Goal: Task Accomplishment & Management: Use online tool/utility

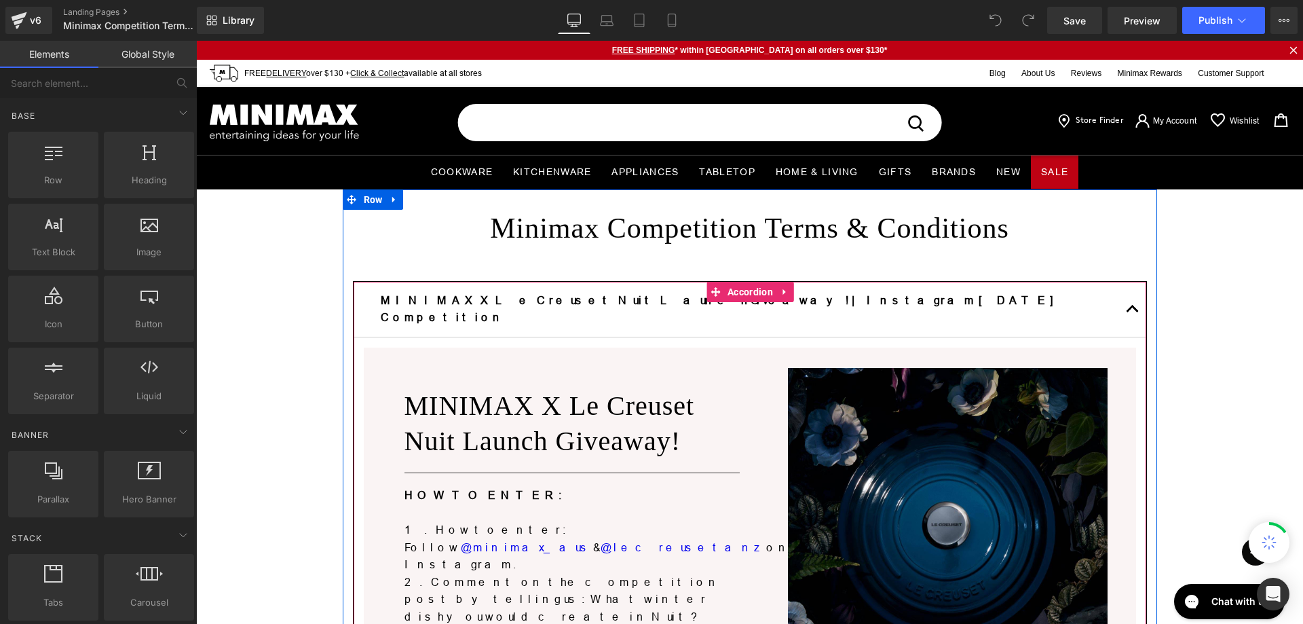
click at [1122, 305] on button "button" at bounding box center [1132, 309] width 27 height 55
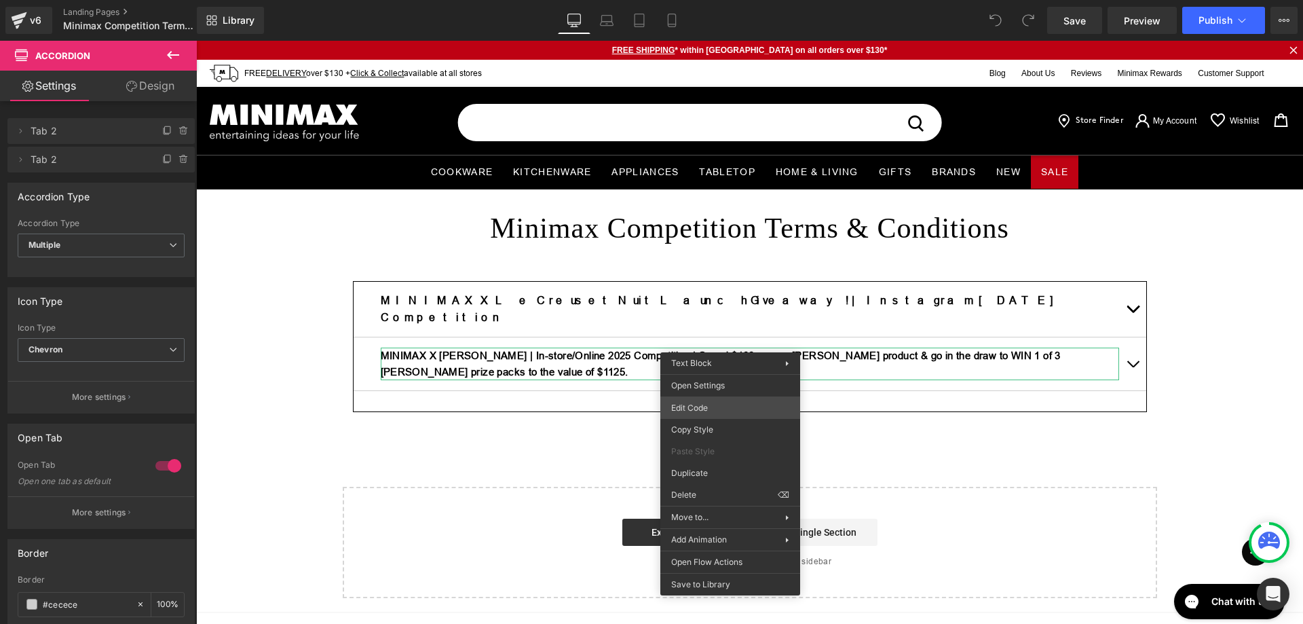
click at [715, 0] on div "You are previewing how the will restyle your page. You can not edit Elements in…" at bounding box center [651, 0] width 1303 height 0
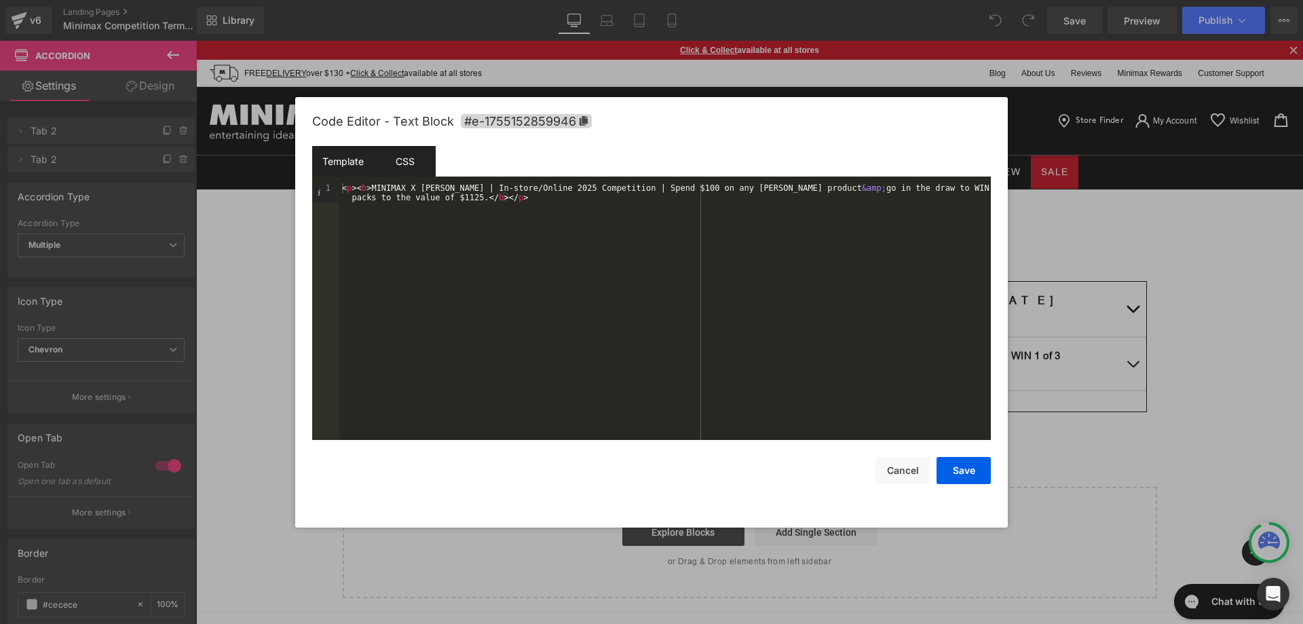
click at [392, 160] on div "CSS" at bounding box center [405, 161] width 62 height 31
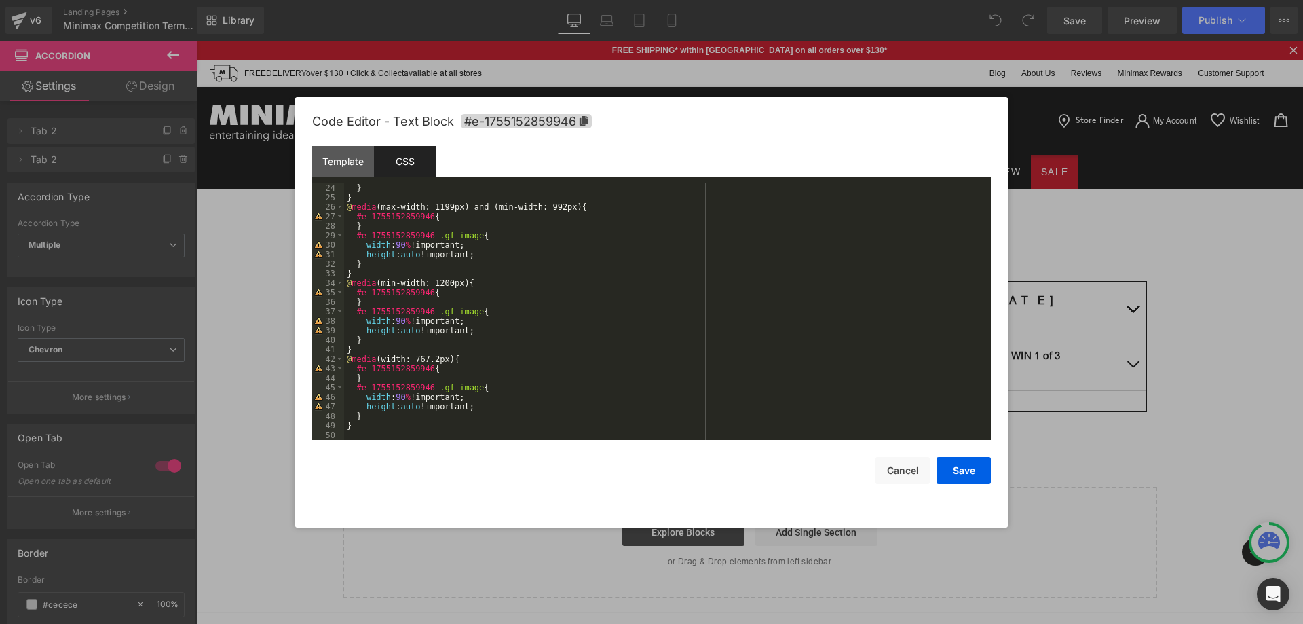
click at [1224, 340] on div at bounding box center [651, 312] width 1303 height 624
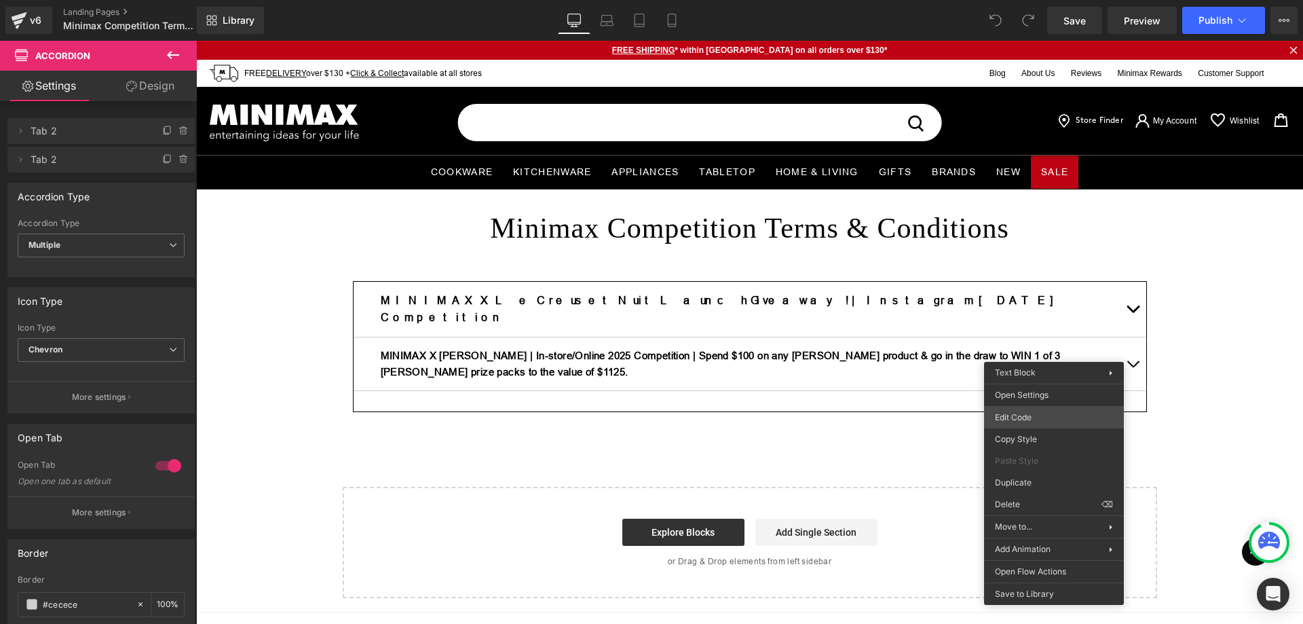
click at [1028, 415] on body "You are previewing how the will restyle your page. You can not edit Elements in…" at bounding box center [651, 312] width 1303 height 624
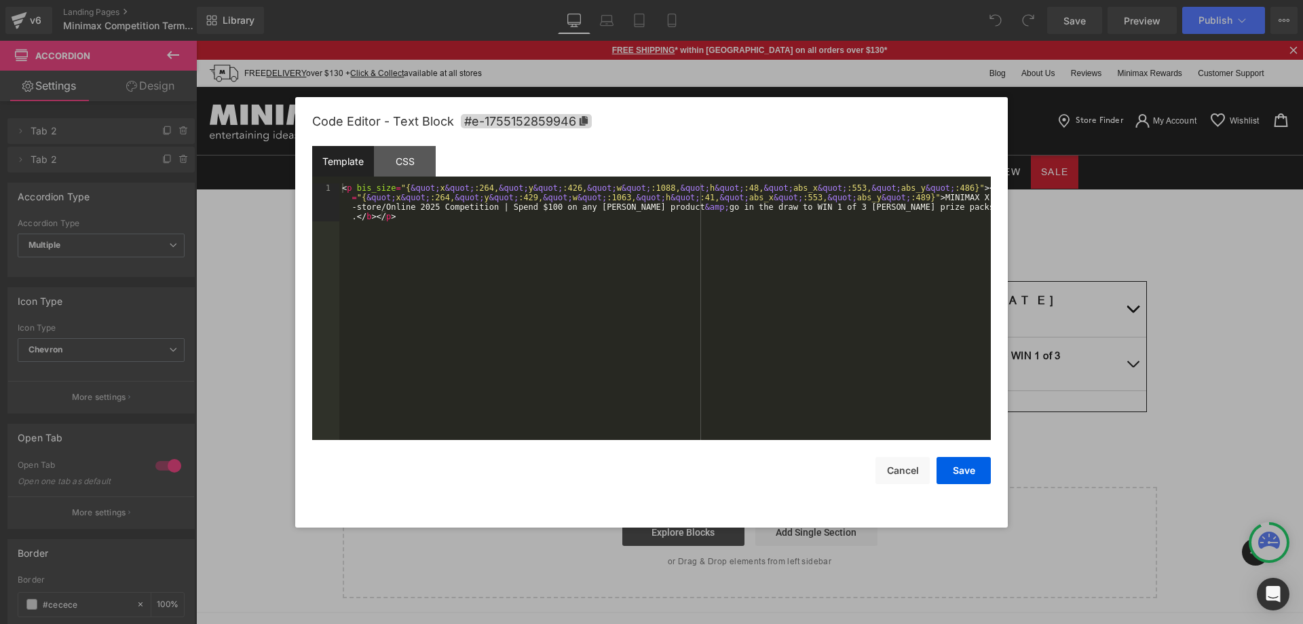
click at [1256, 375] on div at bounding box center [651, 312] width 1303 height 624
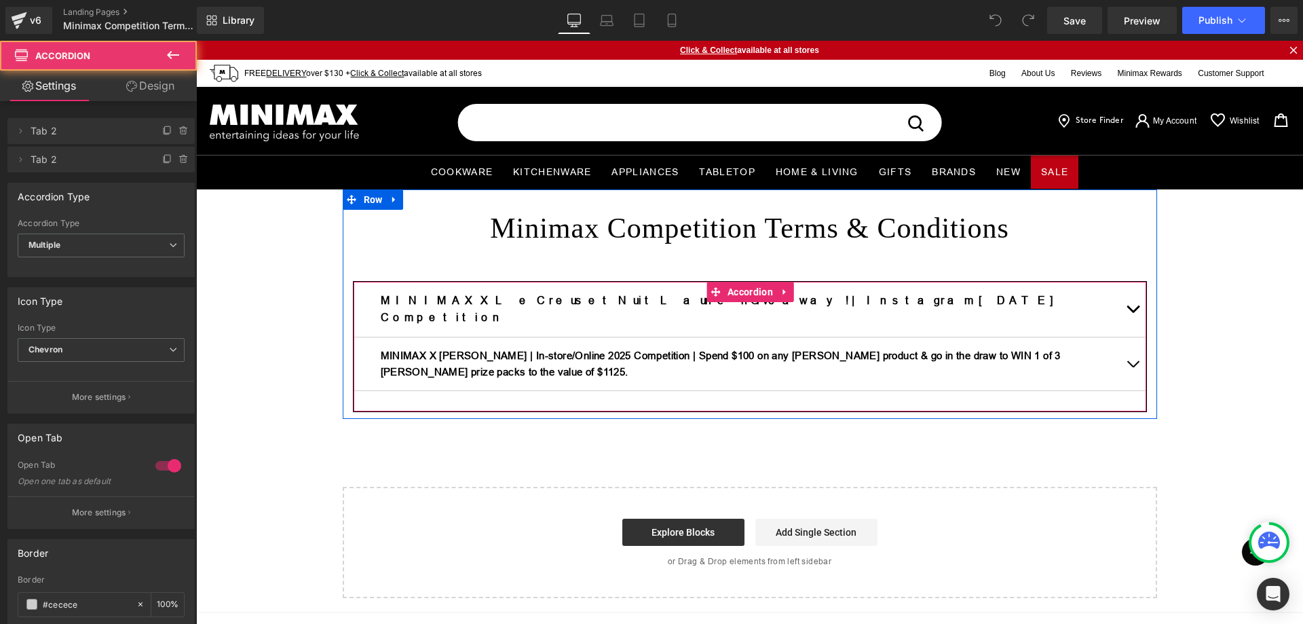
click at [1123, 346] on button "button" at bounding box center [1132, 363] width 27 height 53
